Goal: Transaction & Acquisition: Purchase product/service

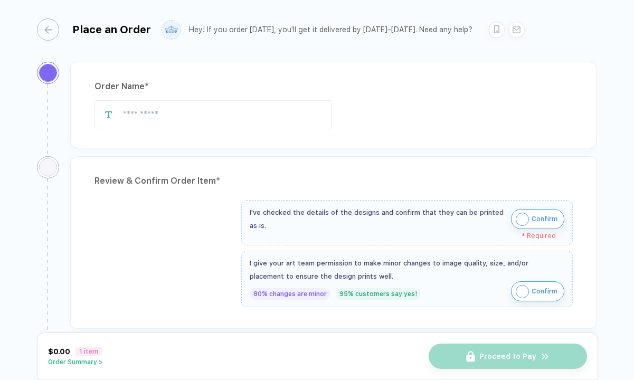
type input "**********"
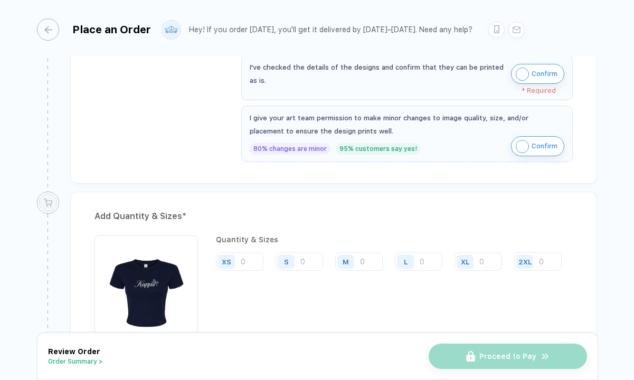
scroll to position [430, 0]
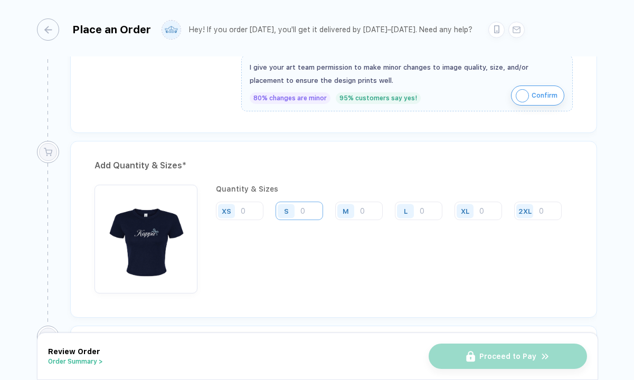
click at [311, 205] on input "number" at bounding box center [298, 211] width 47 height 18
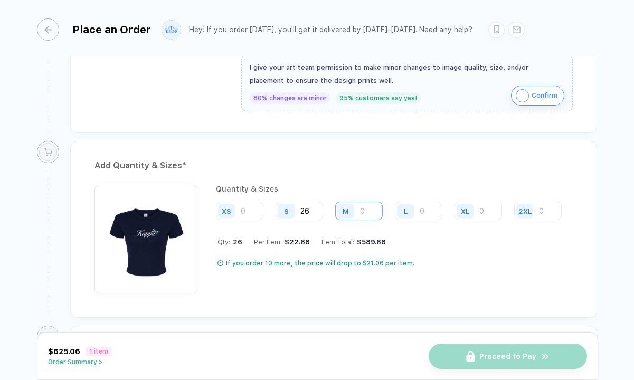
type input "26"
click at [369, 206] on input "number" at bounding box center [358, 211] width 47 height 18
type input "29"
click at [422, 212] on input "number" at bounding box center [418, 211] width 47 height 18
type input "14"
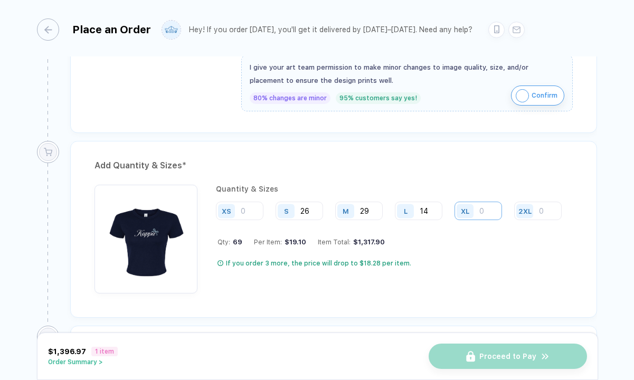
click at [480, 213] on input "number" at bounding box center [477, 211] width 47 height 18
type input "1"
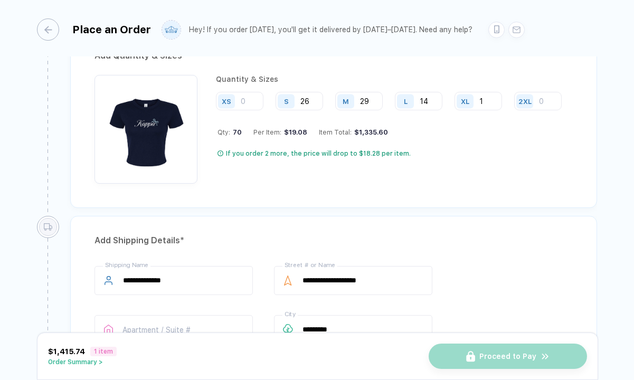
scroll to position [540, 0]
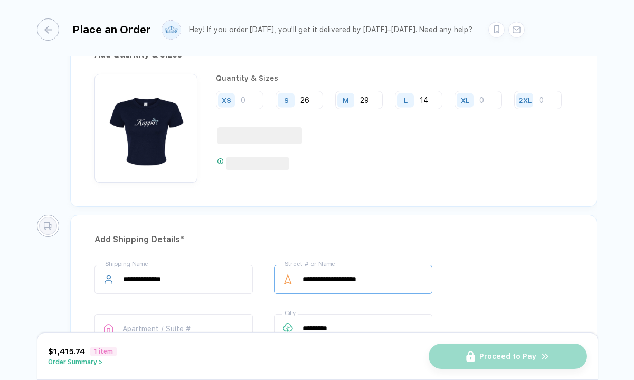
type input "3"
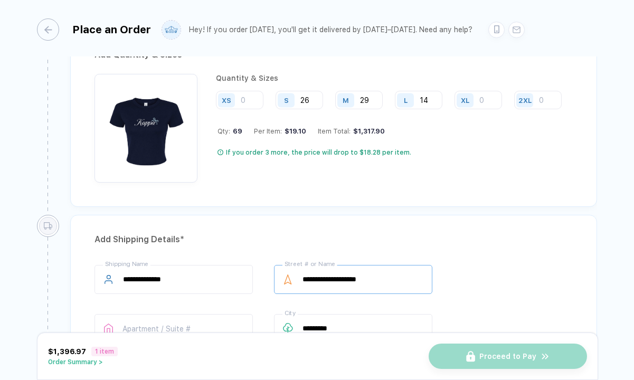
type input "1"
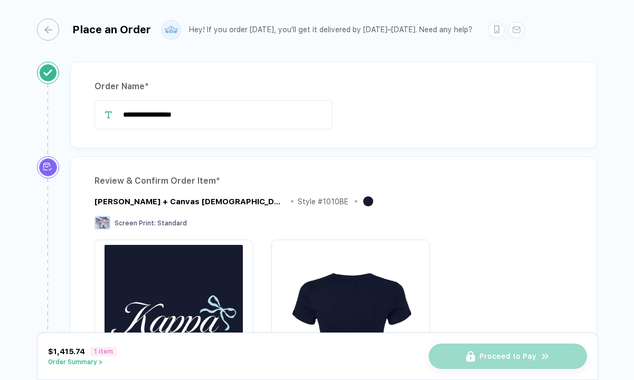
scroll to position [0, 0]
type input "1"
click at [46, 33] on icon "button" at bounding box center [43, 30] width 8 height 8
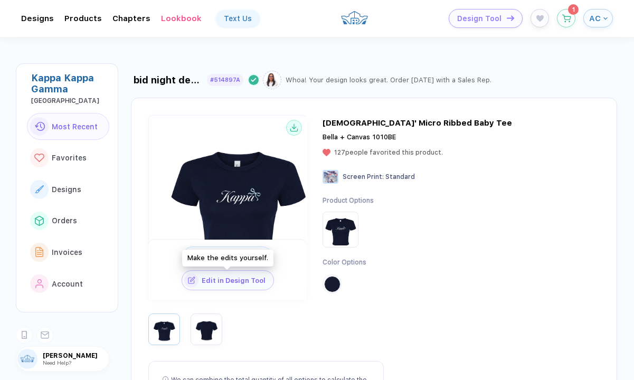
click at [258, 277] on span "Edit in Design Tool" at bounding box center [235, 281] width 75 height 8
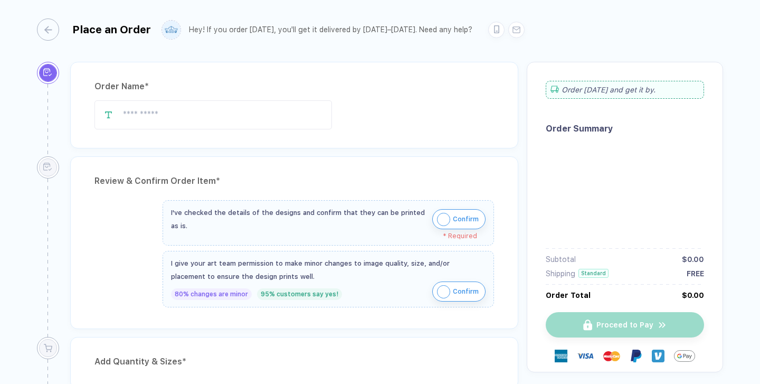
type input "**********"
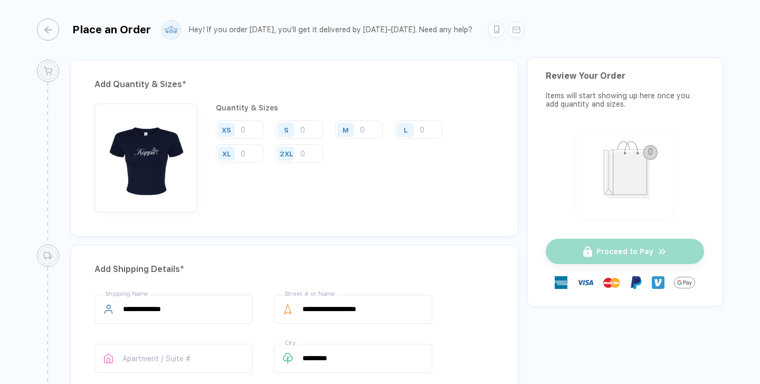
scroll to position [512, 0]
click at [303, 127] on input "number" at bounding box center [298, 128] width 47 height 18
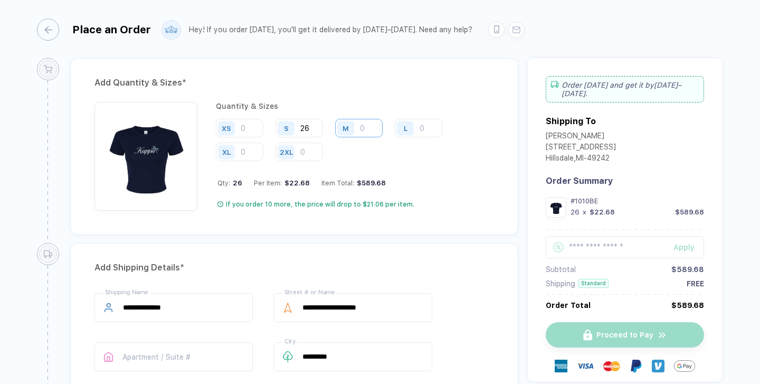
type input "26"
click at [366, 123] on input "number" at bounding box center [358, 128] width 47 height 18
type input "29"
click at [429, 127] on input "number" at bounding box center [418, 128] width 47 height 18
type input "14"
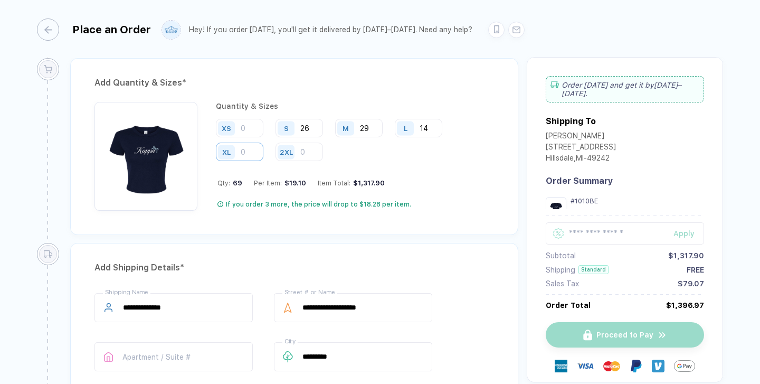
click at [246, 147] on input "number" at bounding box center [239, 151] width 47 height 18
type input "1"
